Goal: Task Accomplishment & Management: Complete application form

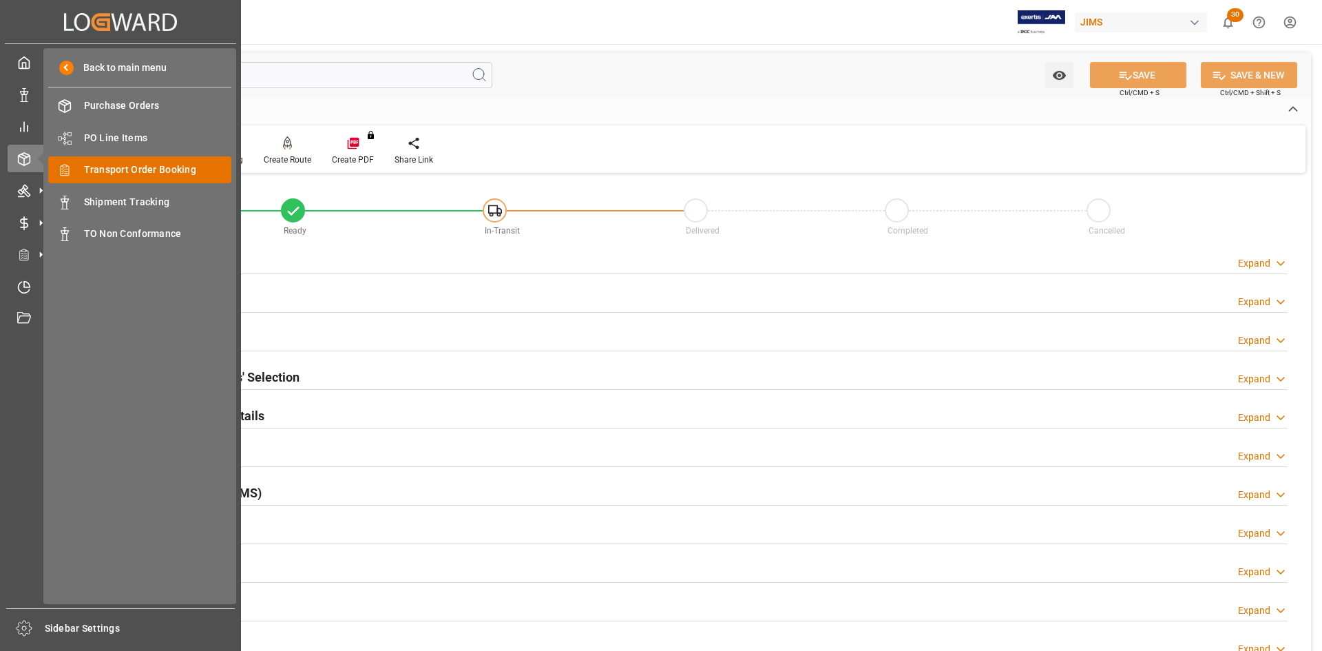
click at [104, 169] on span "Transport Order Booking" at bounding box center [158, 169] width 148 height 14
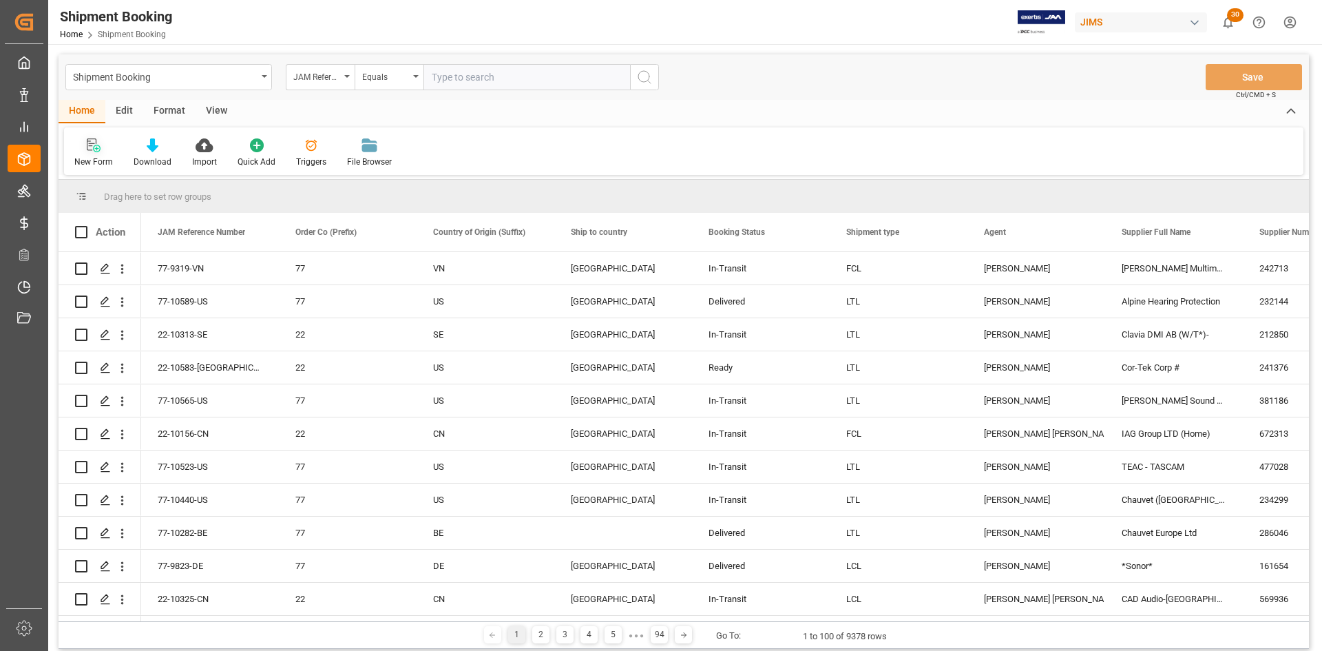
click at [89, 151] on icon at bounding box center [94, 145] width 14 height 14
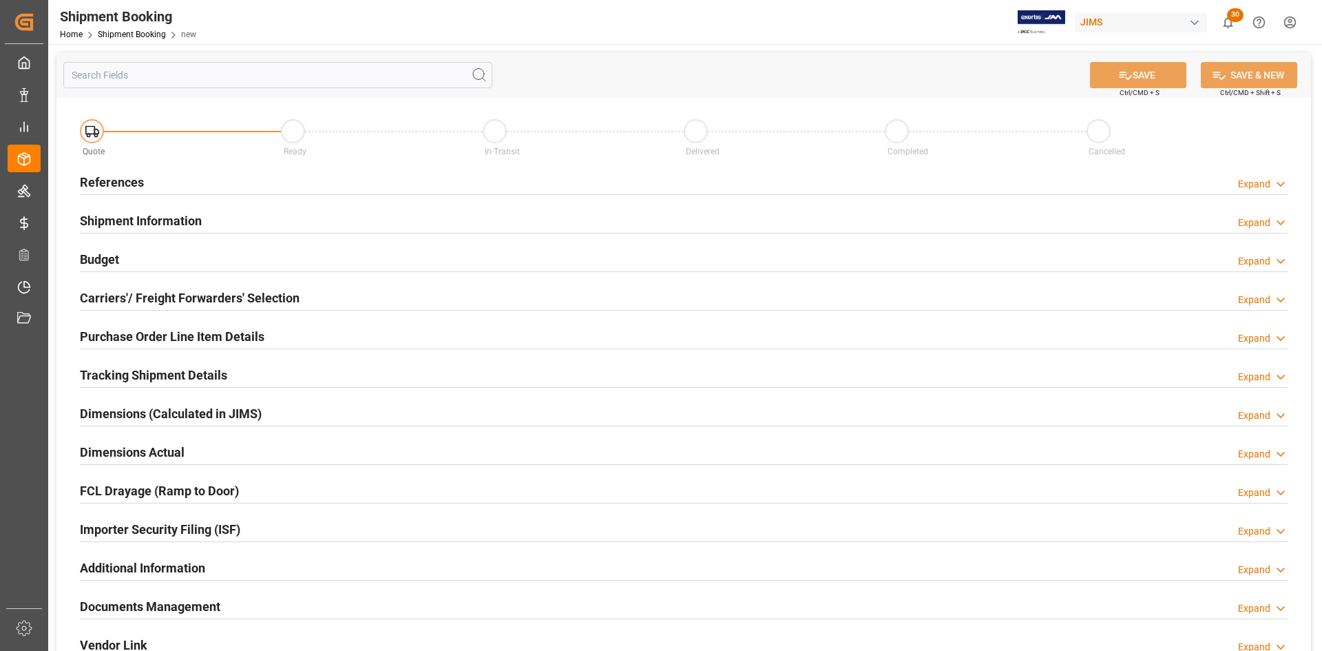
click at [105, 171] on div "References" at bounding box center [112, 181] width 64 height 26
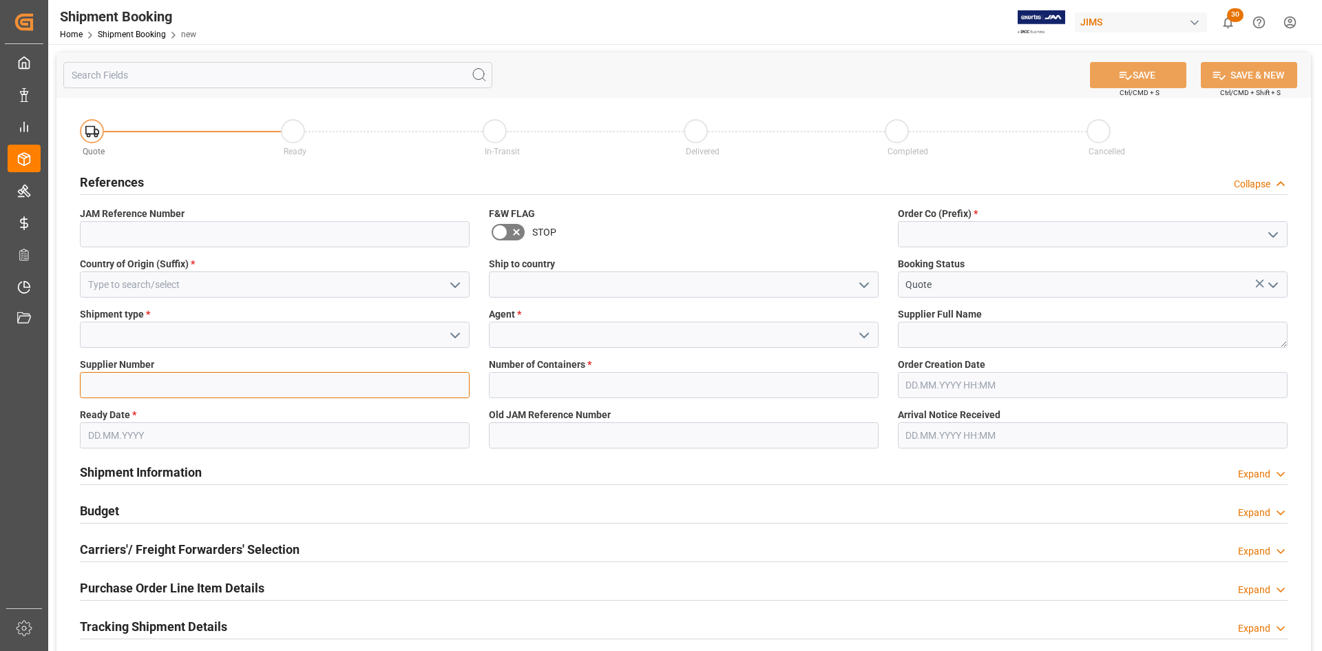
click at [102, 388] on input at bounding box center [275, 385] width 390 height 26
paste input "176241"
type input "176241"
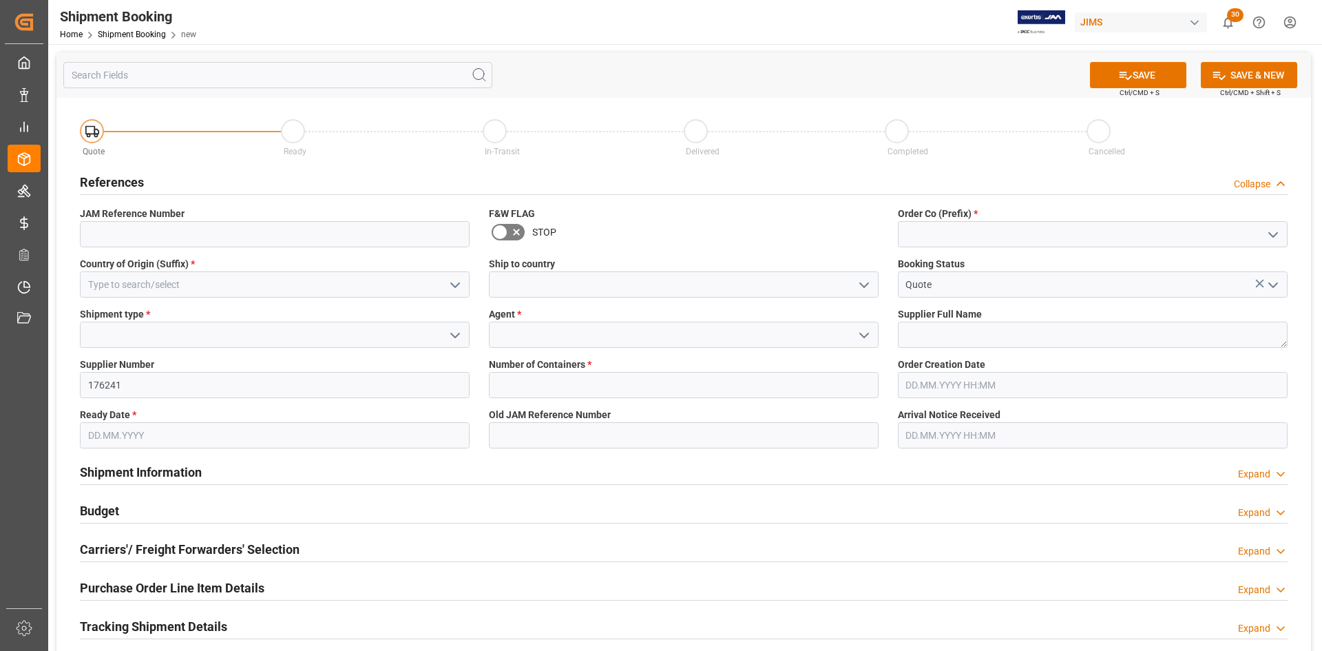
click at [930, 385] on input "text" at bounding box center [1093, 385] width 390 height 26
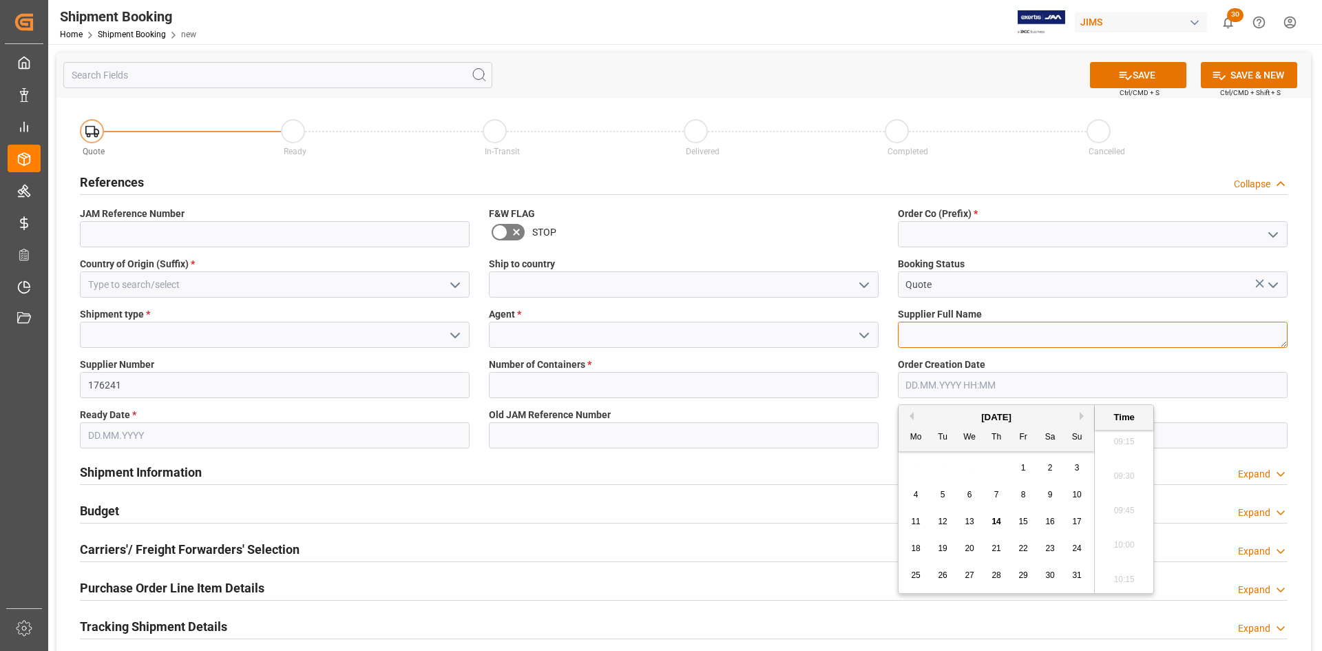
click at [909, 330] on textarea at bounding box center [1093, 335] width 390 height 26
paste textarea "Sirius XM Canada"
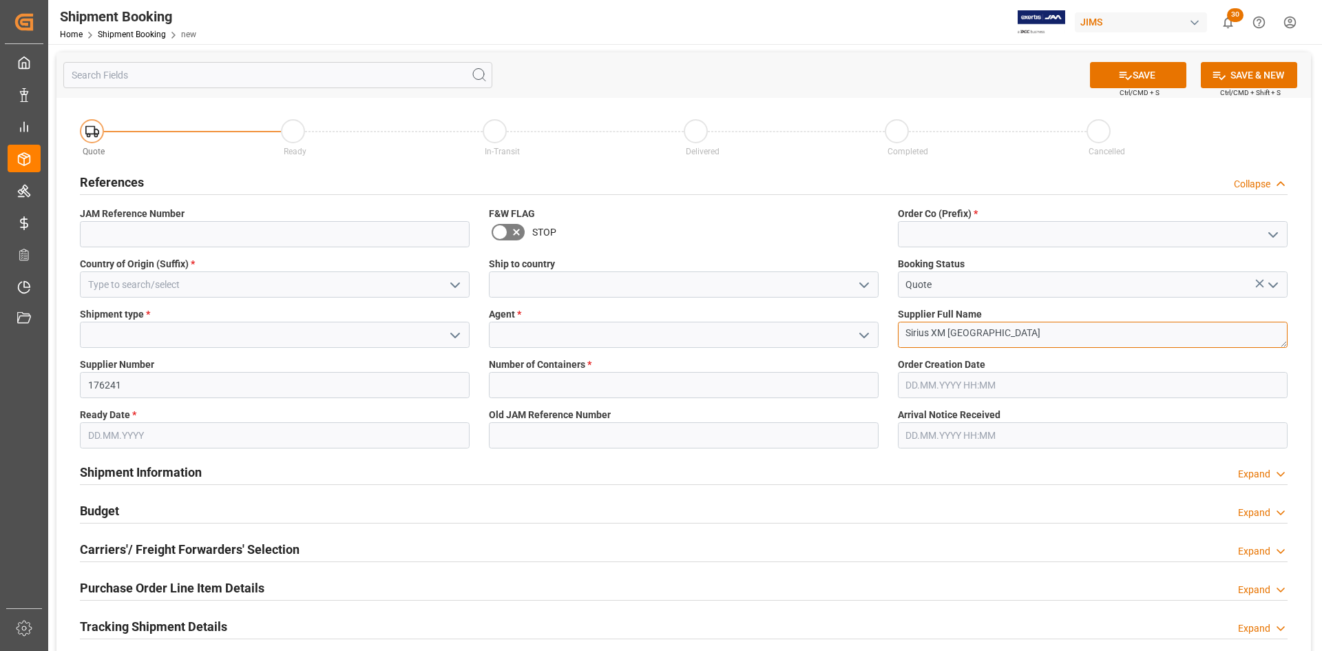
type textarea "Sirius XM Canada"
click at [177, 339] on input at bounding box center [275, 335] width 390 height 26
click at [449, 336] on icon "open menu" at bounding box center [455, 335] width 17 height 17
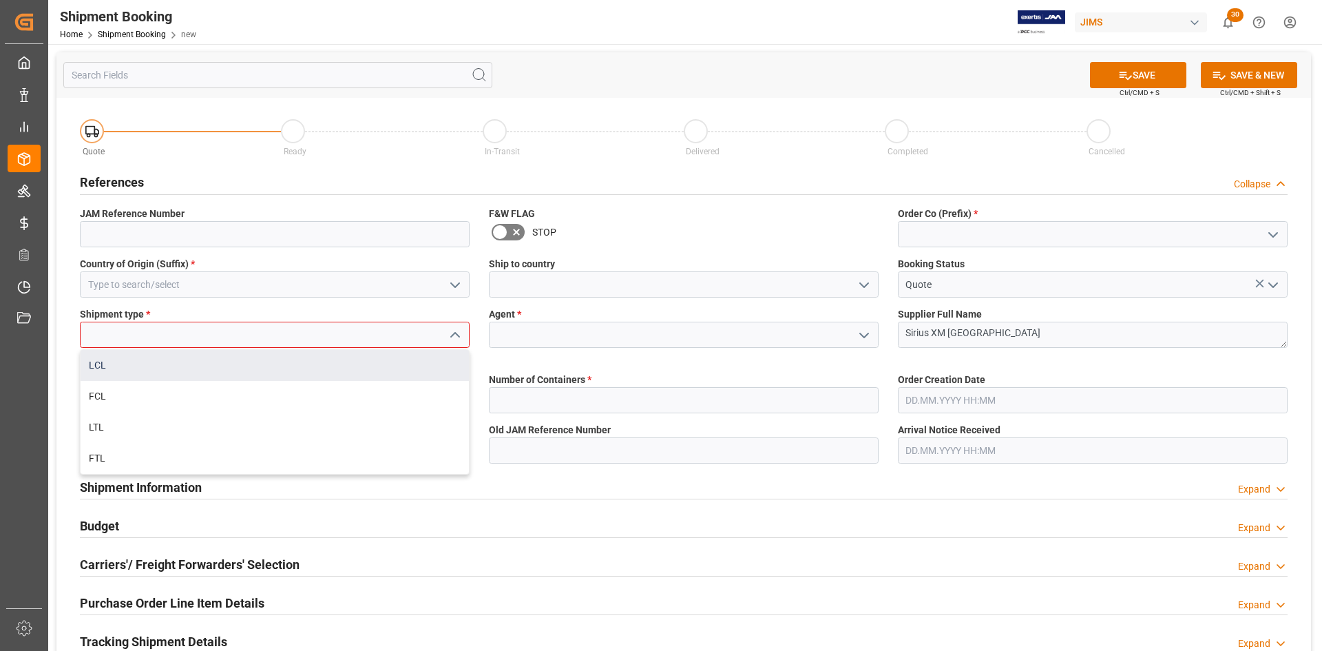
click at [103, 367] on div "LCL" at bounding box center [275, 365] width 388 height 31
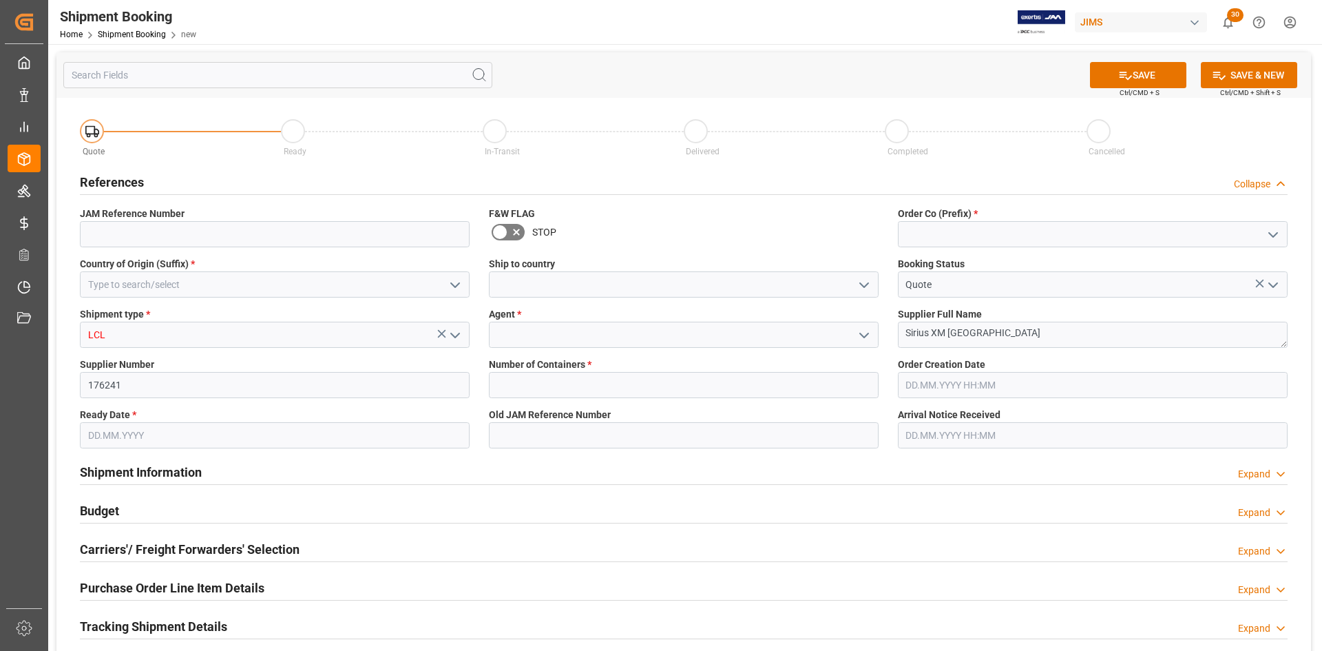
type input "LCL"
click at [584, 336] on input at bounding box center [684, 335] width 390 height 26
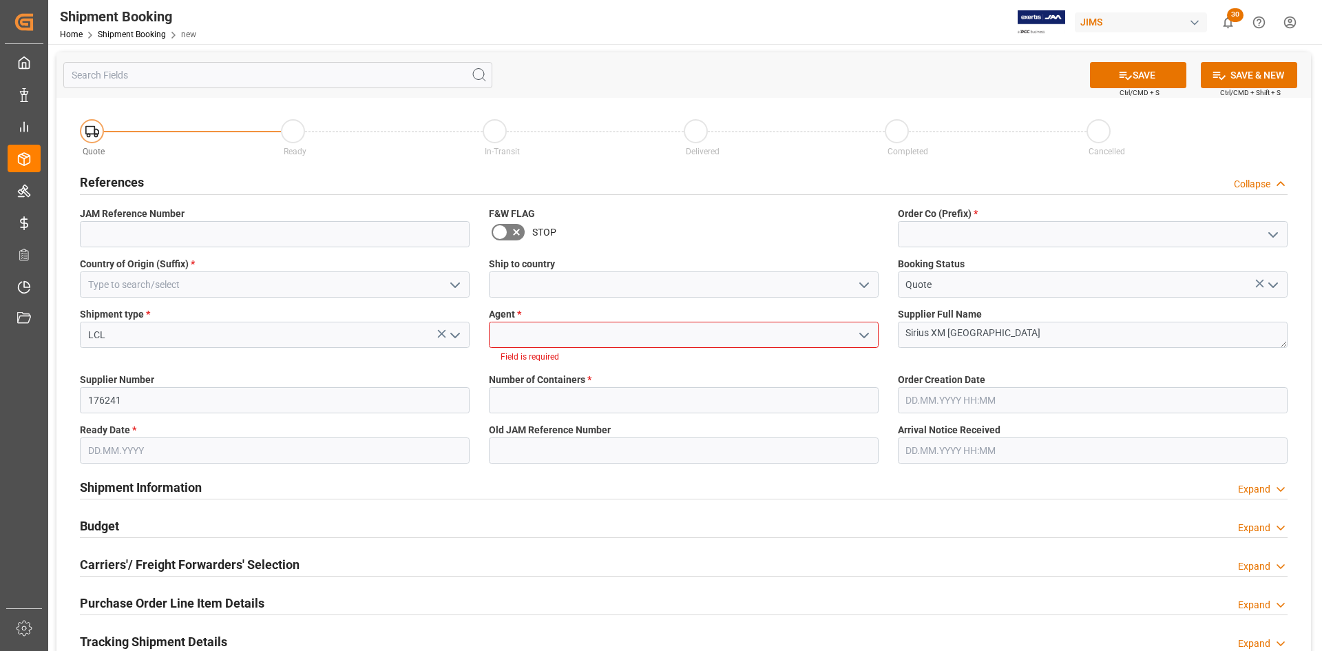
click at [858, 333] on icon "open menu" at bounding box center [864, 335] width 17 height 17
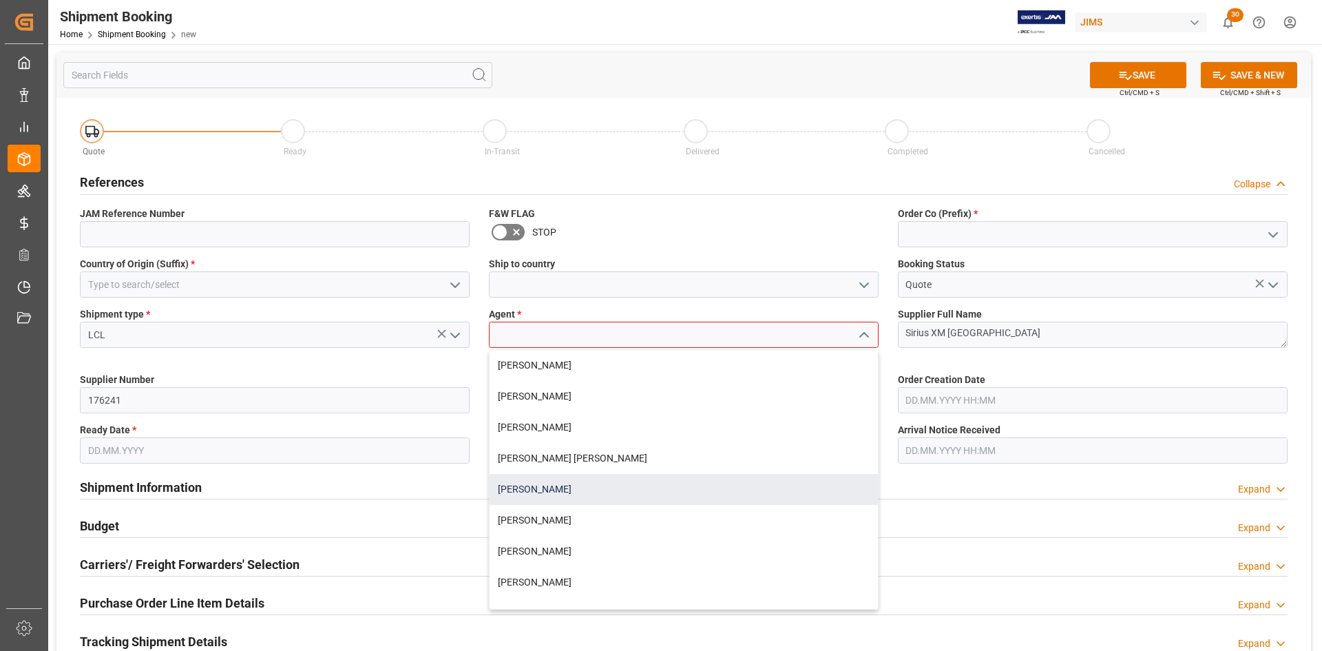
click at [538, 485] on div "Catherine Danielson" at bounding box center [683, 489] width 388 height 31
type input "Catherine Danielson"
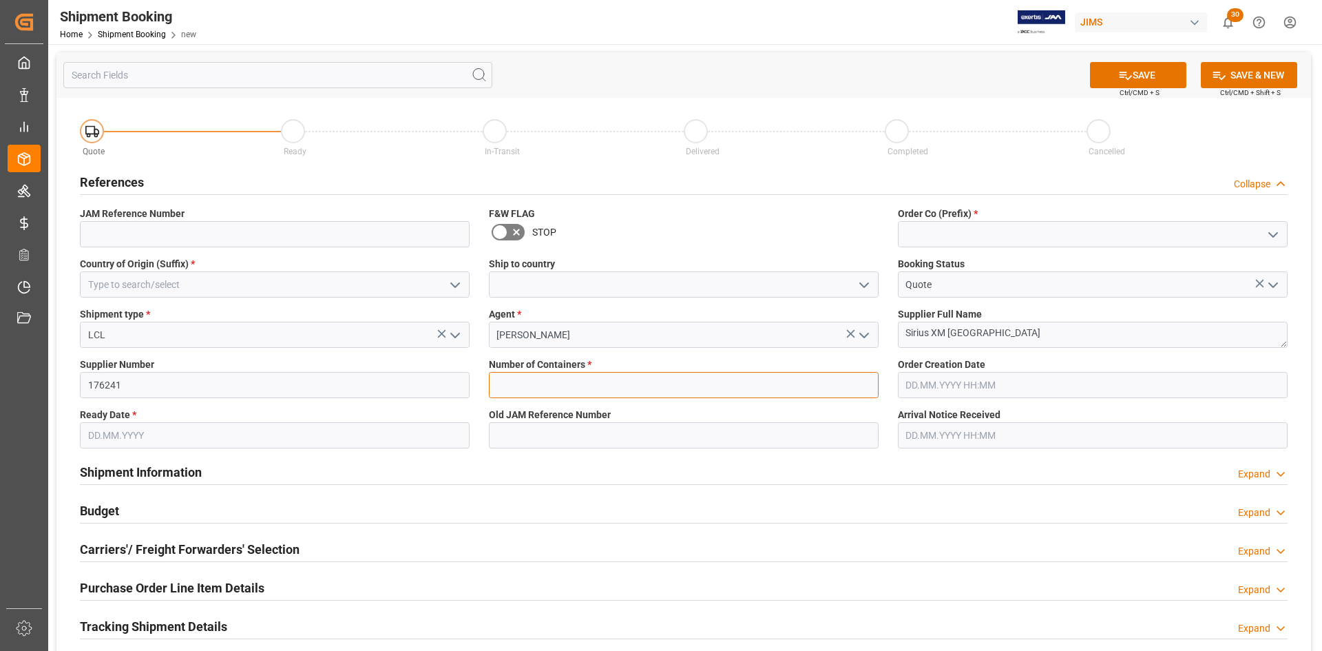
click at [563, 381] on input "text" at bounding box center [684, 385] width 390 height 26
type input "0"
click at [173, 439] on input "text" at bounding box center [275, 435] width 390 height 26
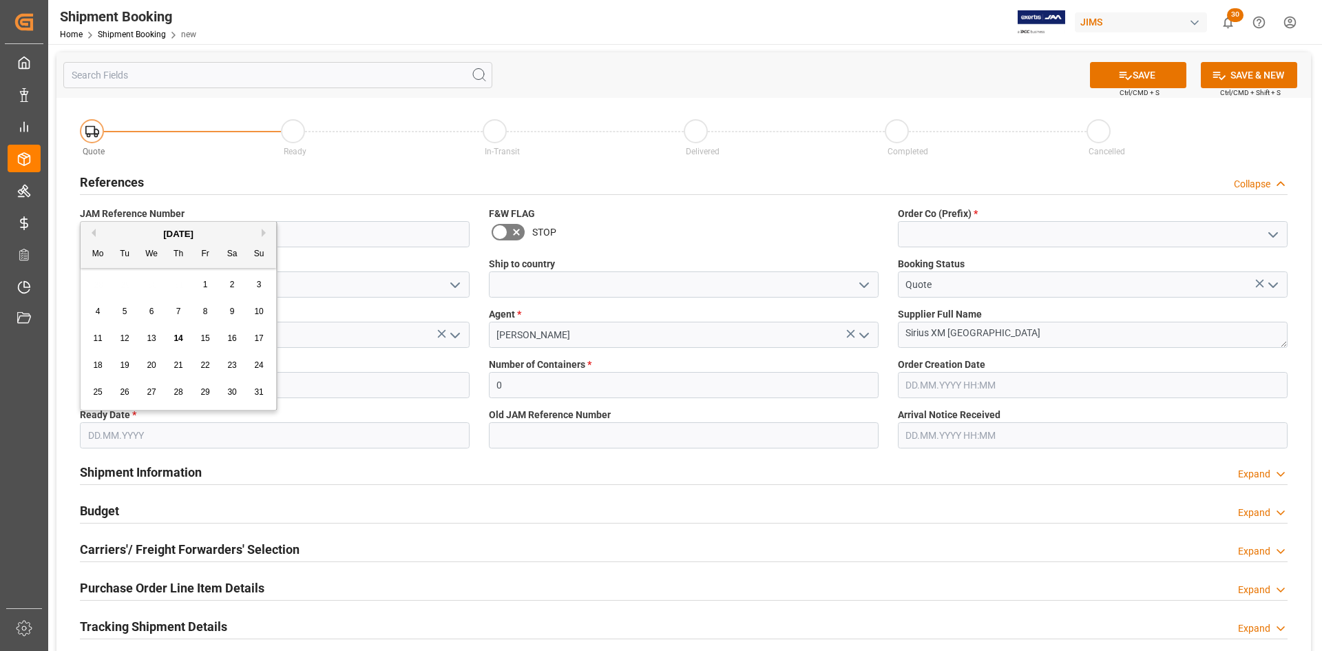
click at [180, 339] on span "14" at bounding box center [177, 338] width 9 height 10
type input "14.08.2025"
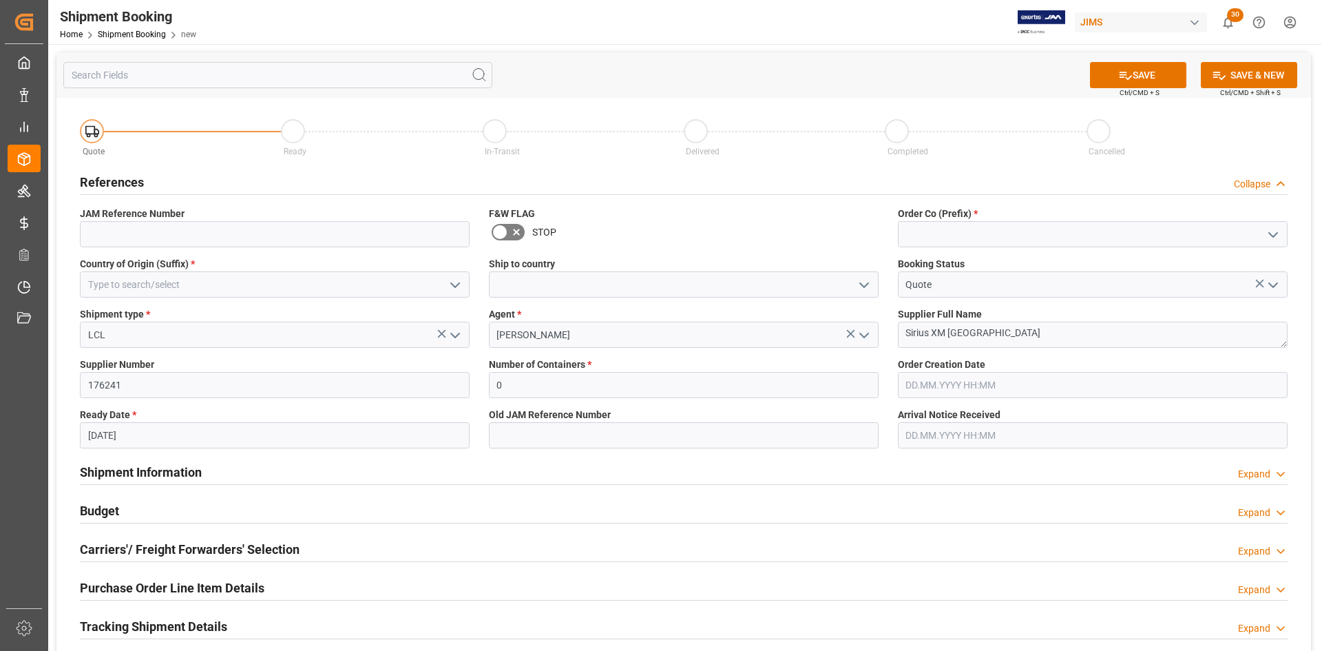
click at [929, 431] on input "text" at bounding box center [1093, 435] width 390 height 26
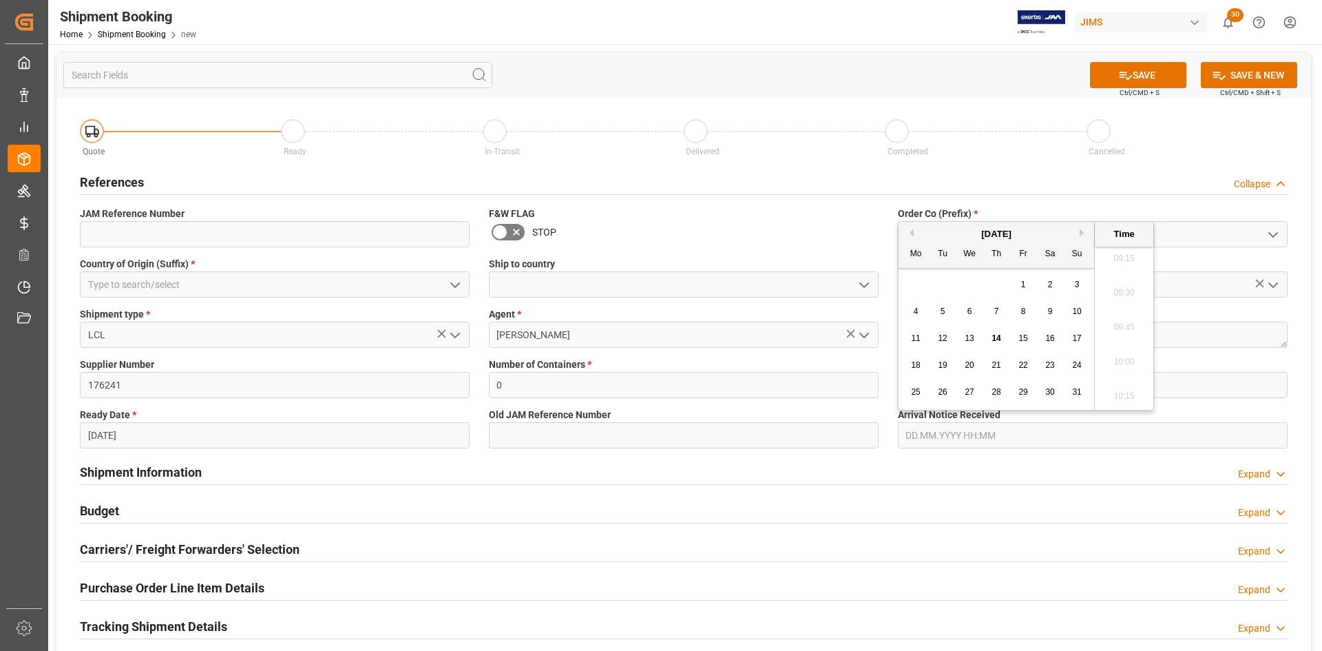
click at [717, 410] on label "Old JAM Reference Number" at bounding box center [684, 415] width 390 height 14
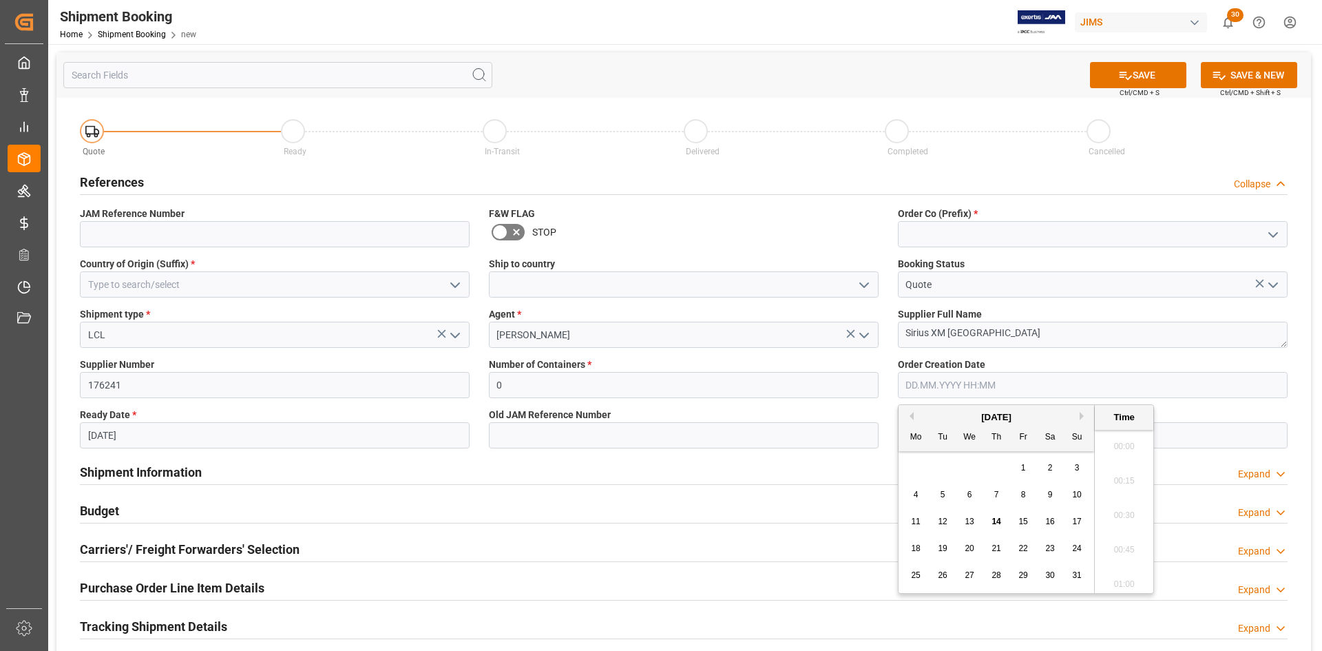
click at [965, 378] on input "text" at bounding box center [1093, 385] width 390 height 26
click at [991, 521] on div "14" at bounding box center [996, 522] width 17 height 17
type input "14.08.2025 00:00"
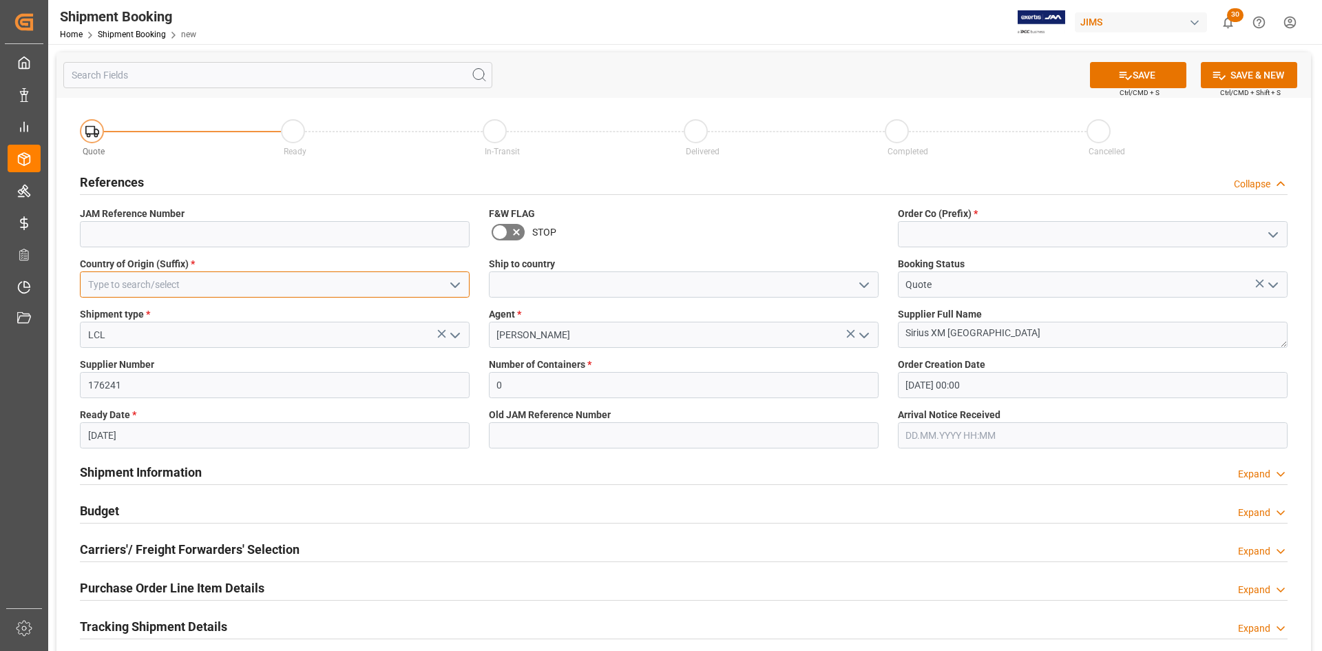
click at [191, 286] on input at bounding box center [275, 284] width 390 height 26
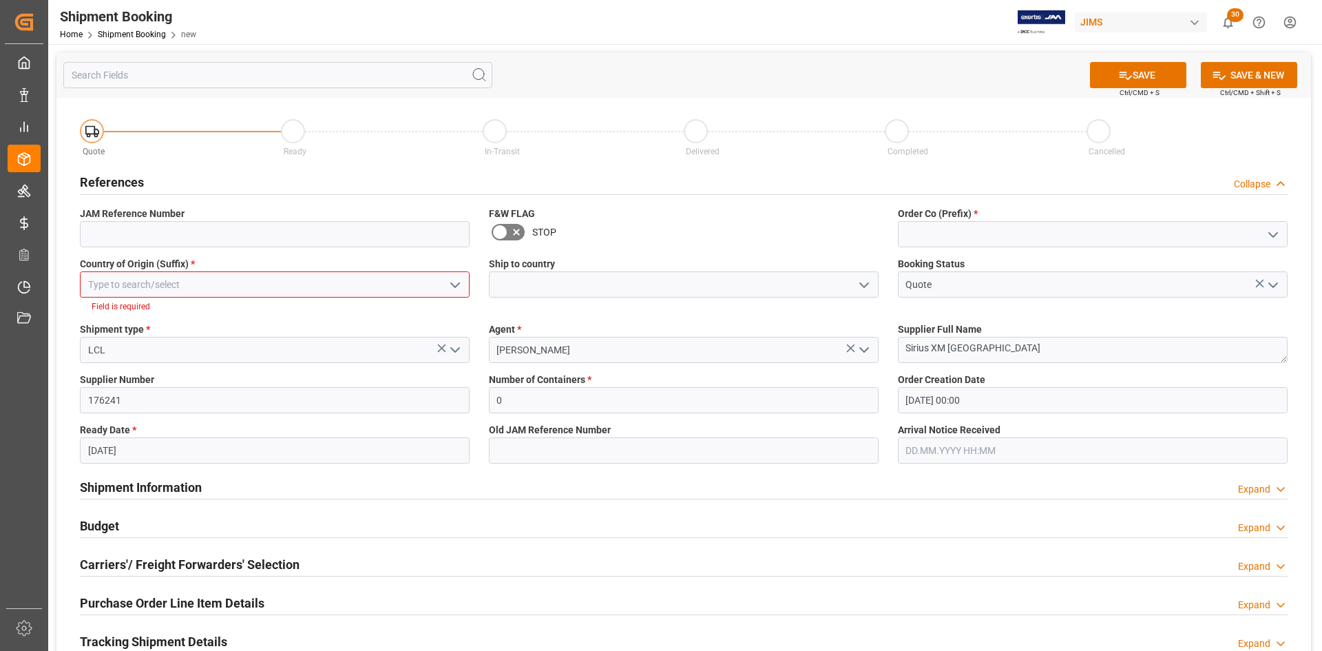
click at [459, 286] on icon "open menu" at bounding box center [455, 285] width 17 height 17
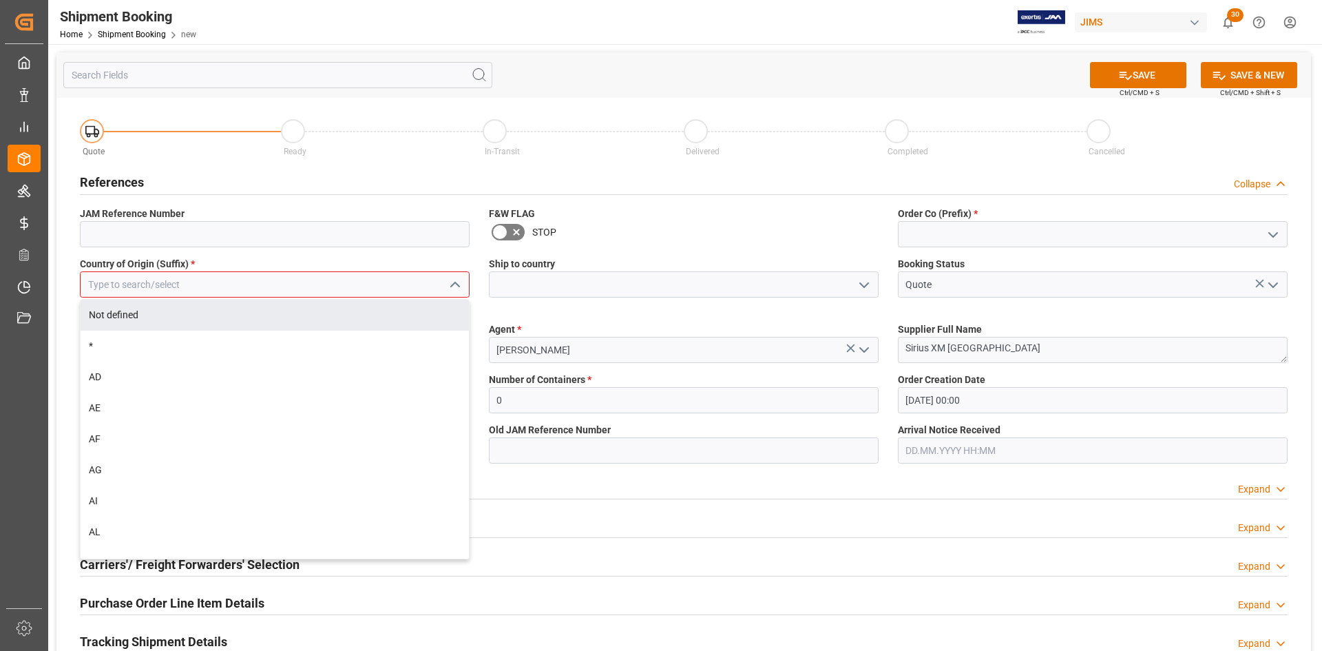
click at [118, 283] on input at bounding box center [275, 284] width 390 height 26
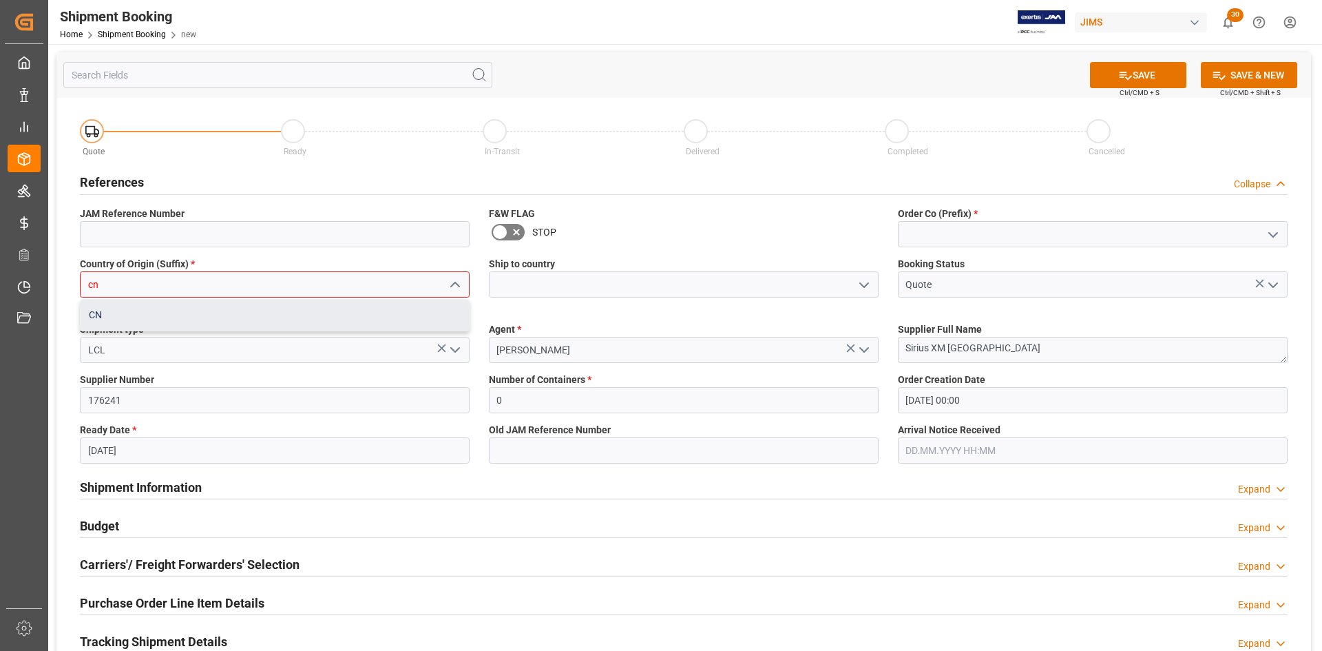
click at [128, 316] on div "CN" at bounding box center [275, 314] width 388 height 31
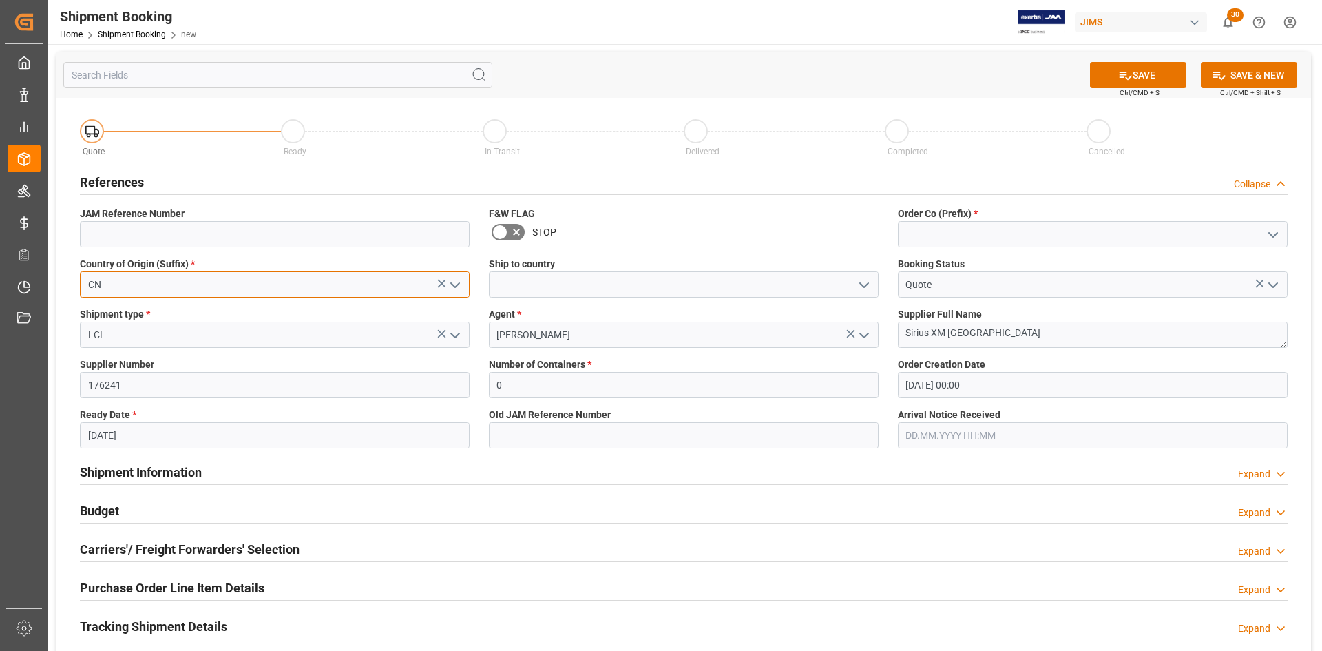
type input "CN"
click at [1269, 230] on icon "open menu" at bounding box center [1273, 234] width 17 height 17
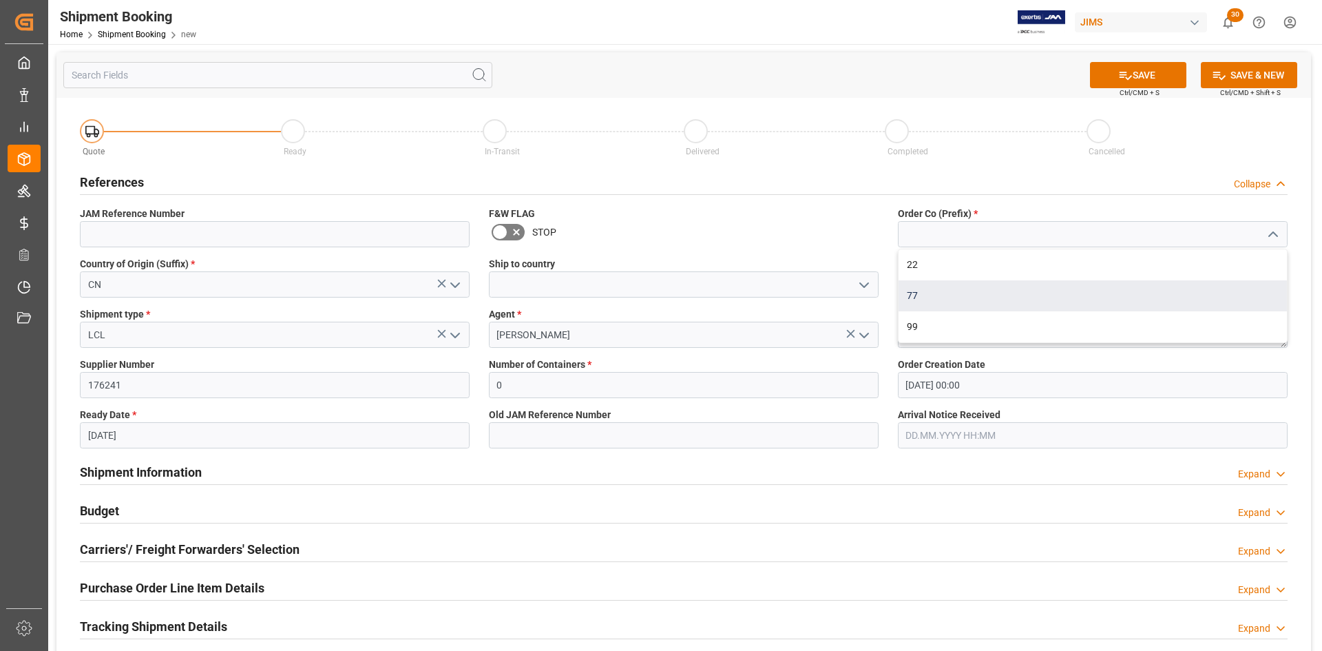
click at [916, 288] on div "77" at bounding box center [1092, 295] width 388 height 31
type input "77"
click at [862, 282] on icon "open menu" at bounding box center [864, 285] width 17 height 17
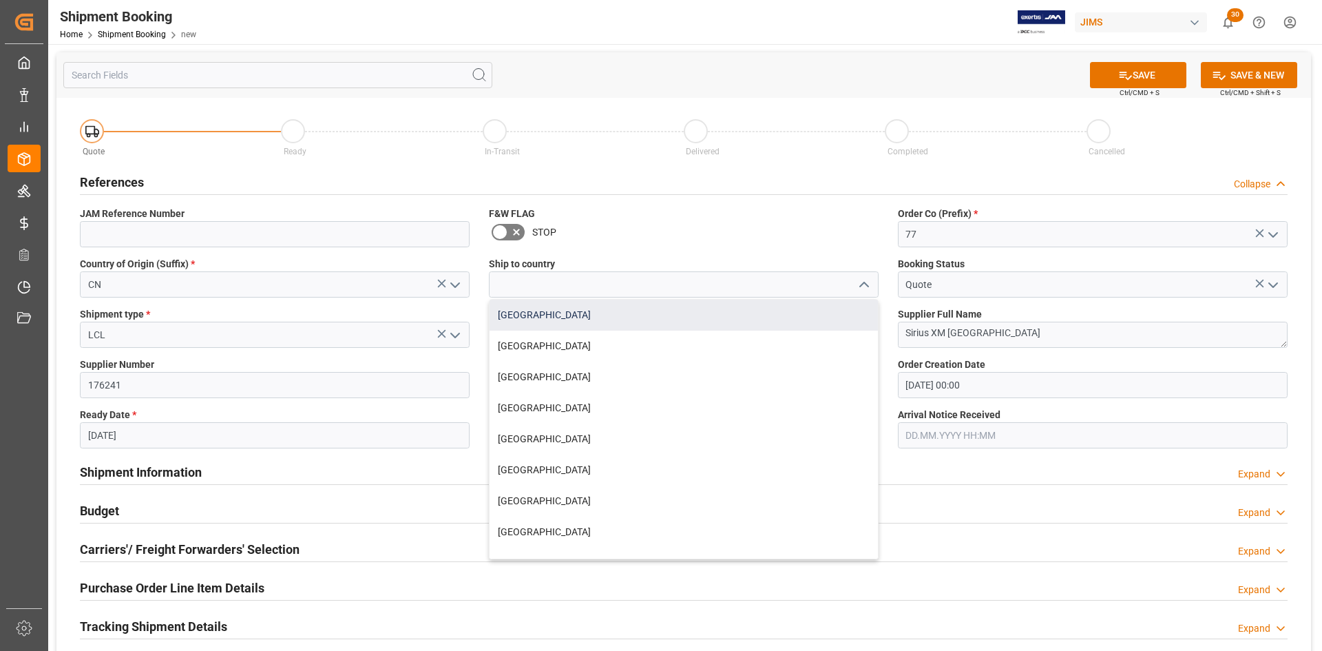
click at [556, 313] on div "Canada" at bounding box center [683, 314] width 388 height 31
type input "Canada"
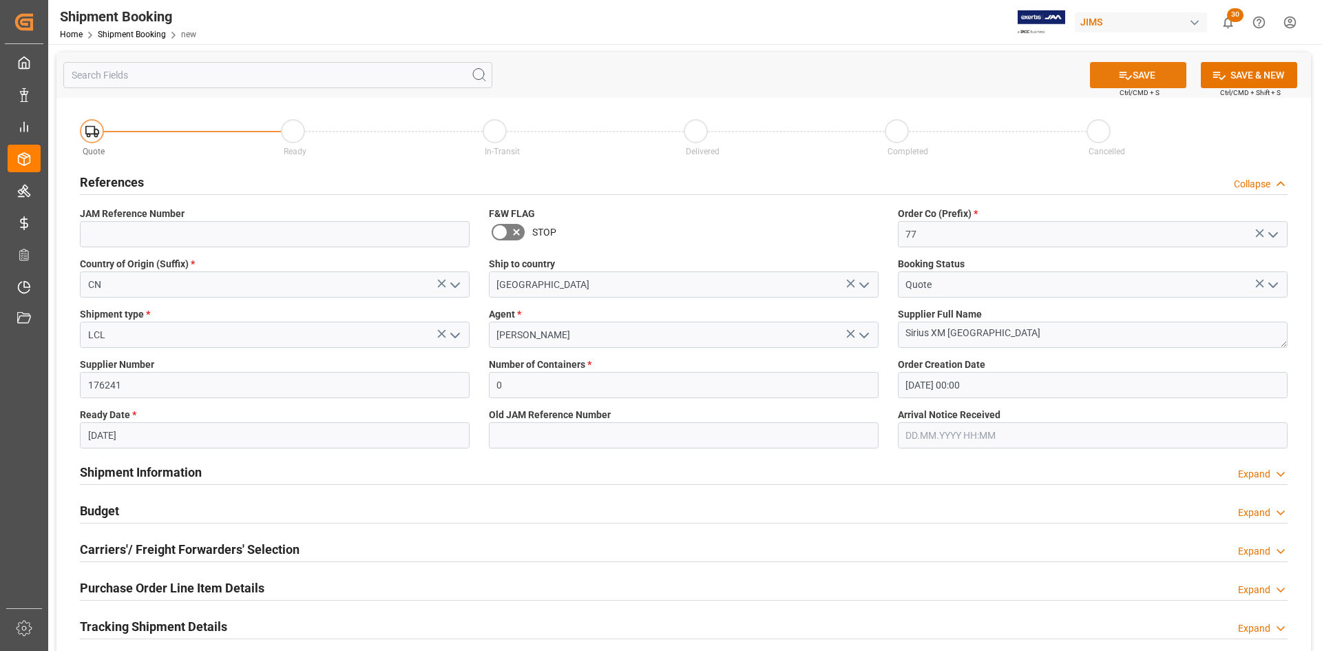
click at [1151, 73] on button "SAVE" at bounding box center [1138, 75] width 96 height 26
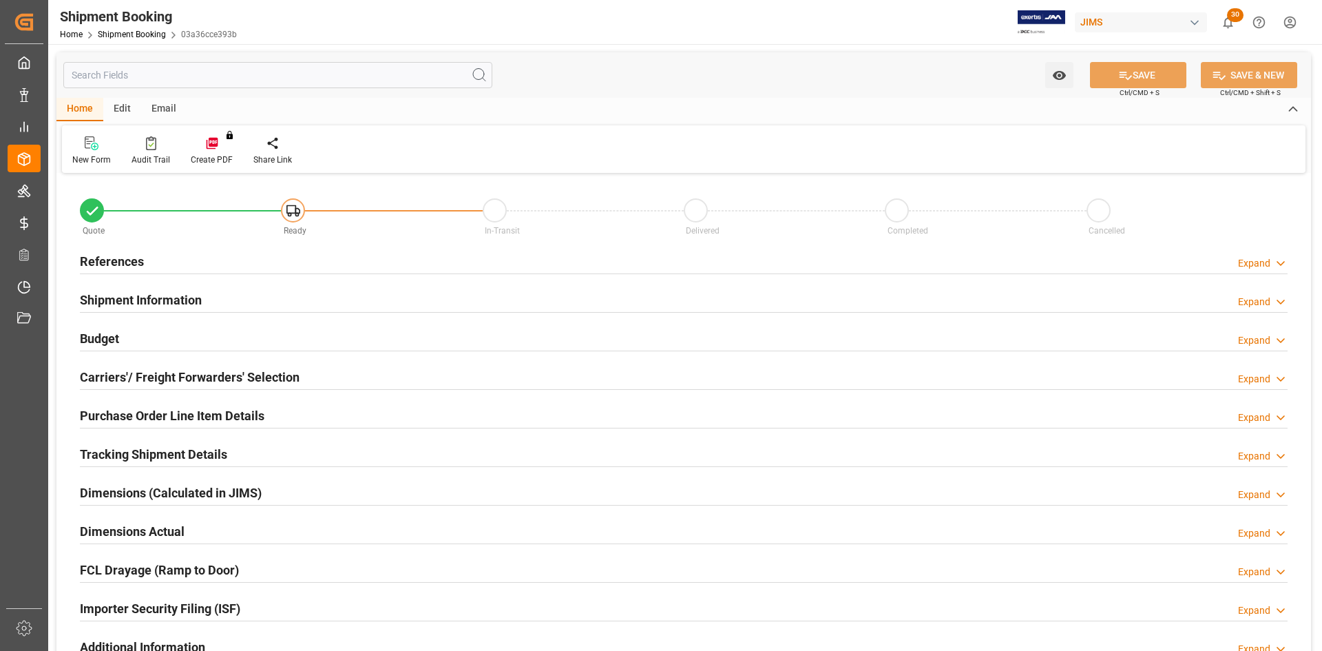
type input "0"
type input "[DATE] 00:00"
type input "[DATE]"
click at [108, 260] on h2 "References" at bounding box center [112, 261] width 64 height 19
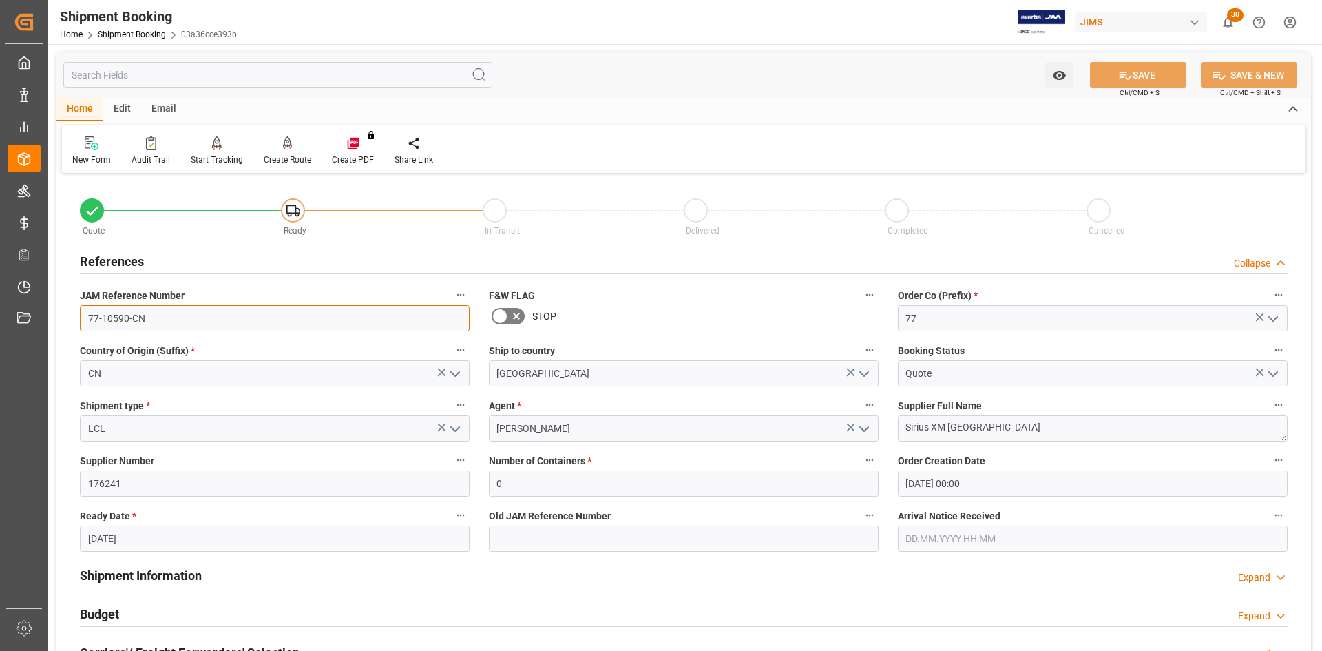
drag, startPoint x: 151, startPoint y: 321, endPoint x: 56, endPoint y: 313, distance: 95.4
click at [56, 313] on div "Quote Ready In-Transit Delivered Completed Cancelled References Collapse JAM Re…" at bounding box center [683, 605] width 1254 height 856
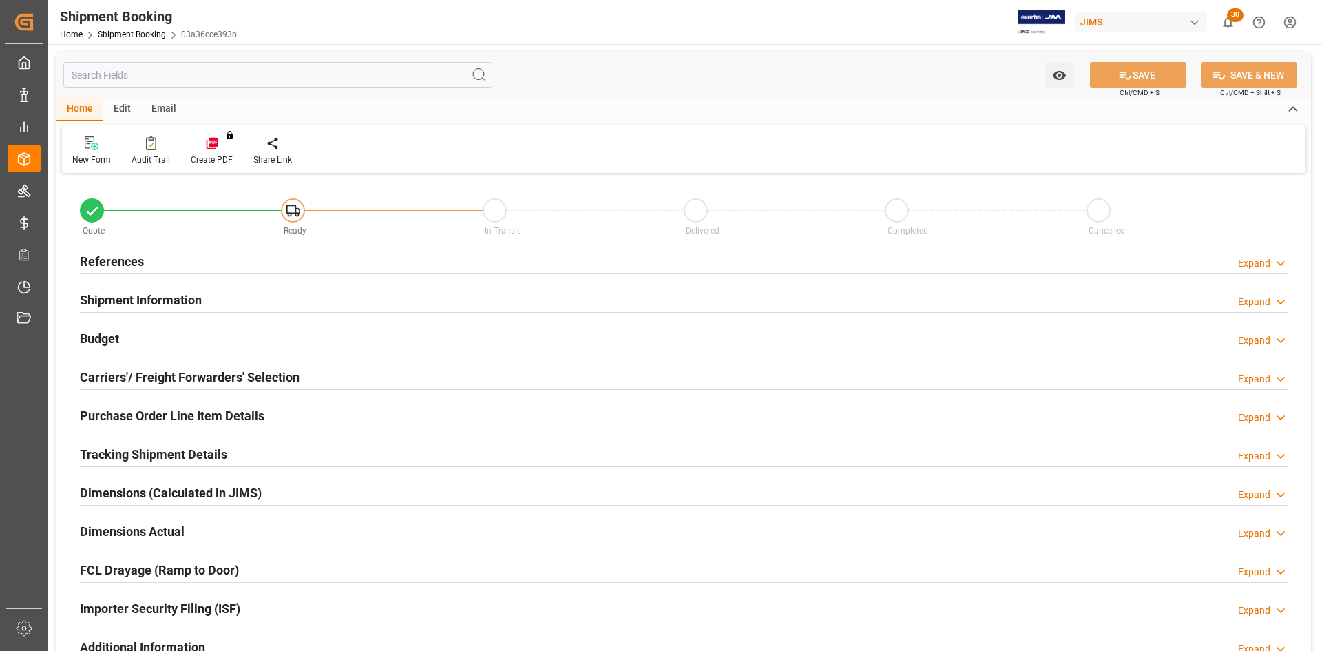
type input "0"
type input "[DATE] 00:00"
type input "14.08.2025"
click at [104, 261] on h2 "References" at bounding box center [112, 261] width 64 height 19
